Goal: Register for event/course

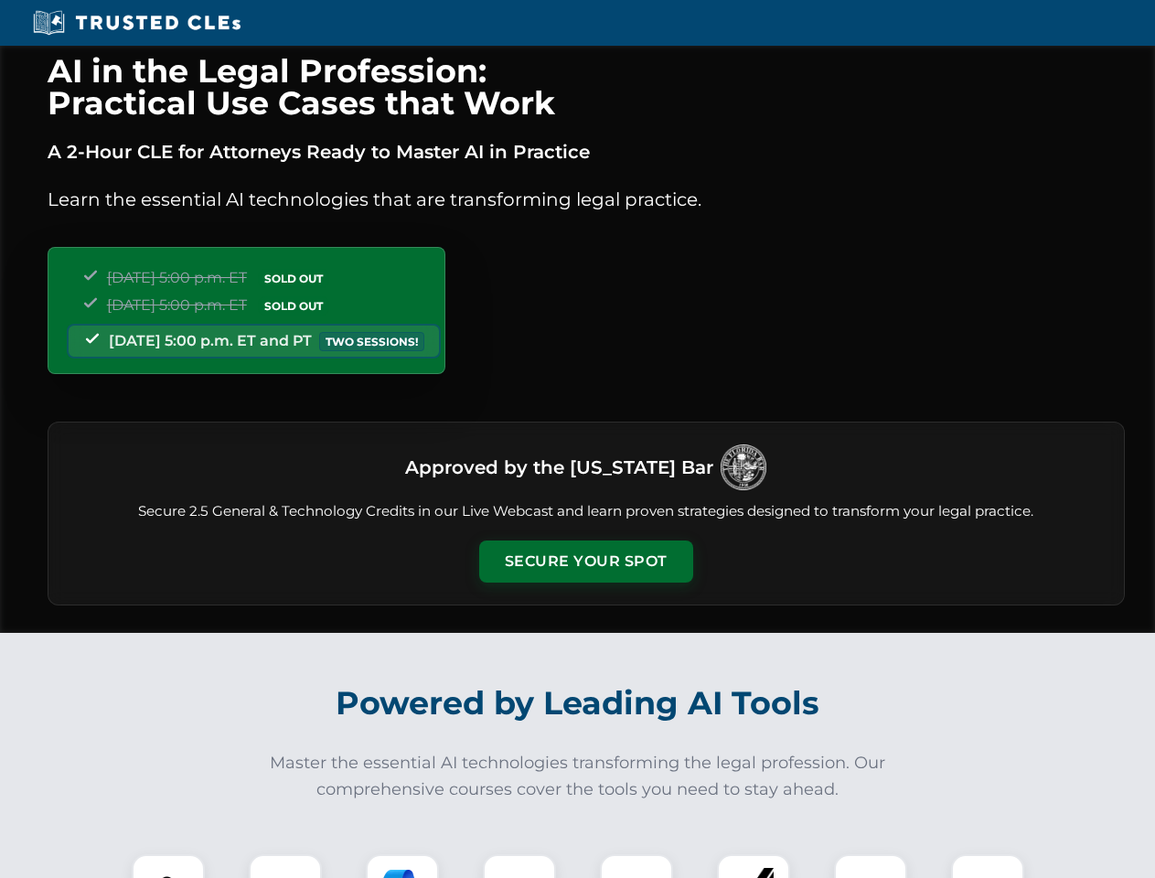
click at [585, 561] on button "Secure Your Spot" at bounding box center [586, 561] width 214 height 42
click at [168, 866] on img at bounding box center [168, 890] width 53 height 53
click at [285, 866] on div at bounding box center [285, 890] width 73 height 73
